Goal: Task Accomplishment & Management: Manage account settings

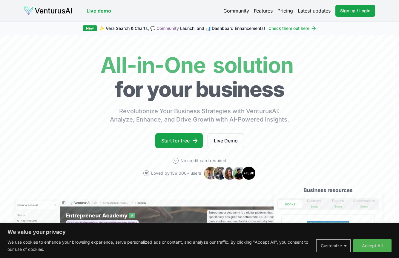
click at [342, 181] on button "Customize" at bounding box center [333, 245] width 35 height 13
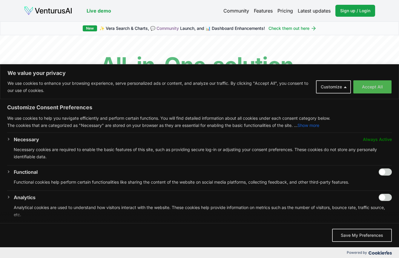
click at [379, 171] on input "Enable Functional" at bounding box center [385, 172] width 13 height 7
checkbox input "true"
click at [379, 181] on input "Enable Analytics" at bounding box center [385, 197] width 13 height 7
checkbox input "true"
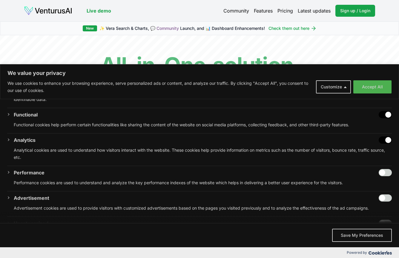
scroll to position [62, 0]
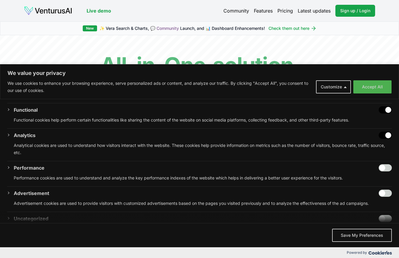
click at [382, 171] on input "Enable Performance" at bounding box center [385, 167] width 13 height 7
checkbox input "true"
click at [381, 181] on input "Enable Advertisement" at bounding box center [385, 193] width 13 height 7
checkbox input "true"
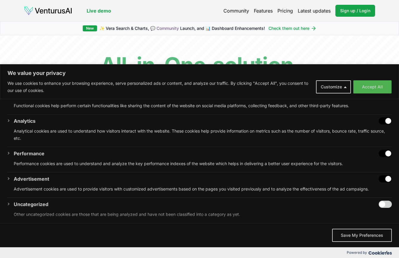
scroll to position [79, 0]
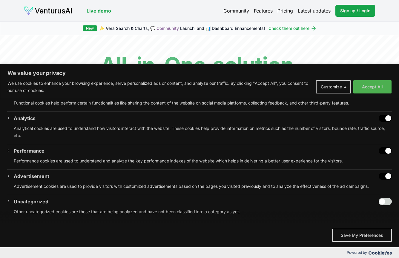
click at [386, 181] on input "Enable Uncategorized" at bounding box center [385, 201] width 13 height 7
checkbox input "true"
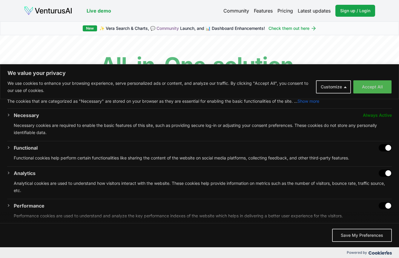
scroll to position [0, 0]
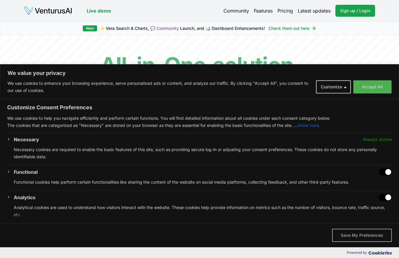
click at [354, 181] on button "Save My Preferences" at bounding box center [362, 235] width 60 height 13
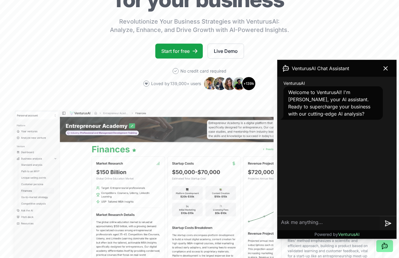
scroll to position [120, 0]
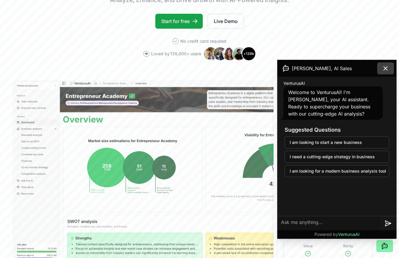
click at [388, 66] on icon at bounding box center [385, 68] width 7 height 7
